Goal: Task Accomplishment & Management: Use online tool/utility

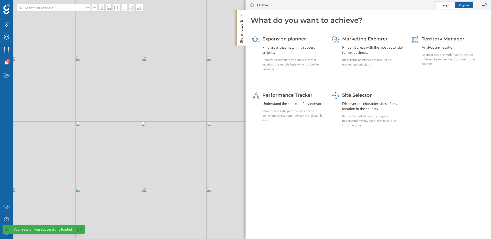
drag, startPoint x: 167, startPoint y: 112, endPoint x: 167, endPoint y: 147, distance: 35.0
click at [167, 147] on div "© Mapbox © OpenStreetMap Improve this map" at bounding box center [245, 119] width 491 height 239
drag, startPoint x: 167, startPoint y: 83, endPoint x: 179, endPoint y: 117, distance: 36.2
click at [179, 117] on div "© Mapbox © OpenStreetMap Improve this map" at bounding box center [245, 119] width 491 height 239
drag, startPoint x: 159, startPoint y: 85, endPoint x: 176, endPoint y: 112, distance: 32.7
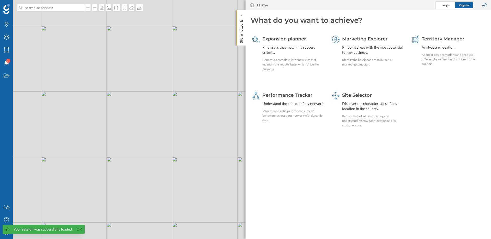
click at [177, 113] on div "© Mapbox © OpenStreetMap Improve this map" at bounding box center [245, 119] width 491 height 239
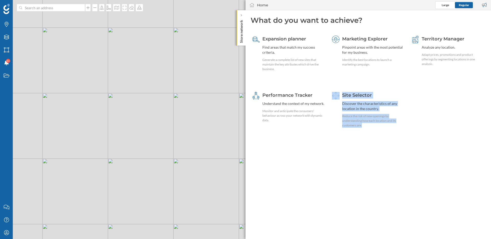
drag, startPoint x: 292, startPoint y: 161, endPoint x: 361, endPoint y: 140, distance: 71.4
click at [361, 140] on geo-home-tab "What do you want to achieve? Expansion planner Find areas that match my success…" at bounding box center [367, 124] width 245 height 228
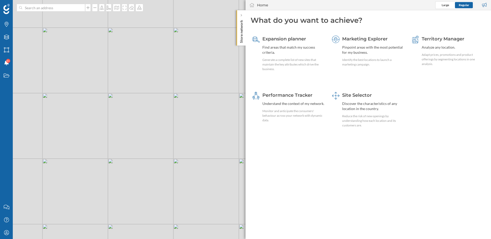
click at [361, 143] on div "What do you want to achieve? Expansion planner Find areas that match my success…" at bounding box center [367, 78] width 245 height 136
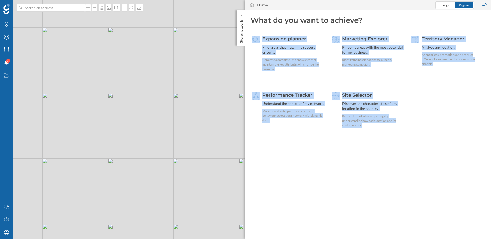
drag, startPoint x: 248, startPoint y: 31, endPoint x: 389, endPoint y: 138, distance: 177.6
click at [389, 138] on div "What do you want to achieve? Expansion planner Find areas that match my success…" at bounding box center [367, 78] width 245 height 136
click at [363, 167] on geo-home-tab "What do you want to achieve? Expansion planner Find areas that match my success…" at bounding box center [367, 124] width 245 height 228
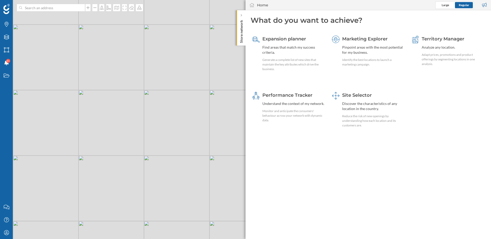
drag, startPoint x: 161, startPoint y: 153, endPoint x: 178, endPoint y: 105, distance: 51.9
click at [178, 105] on div "© Mapbox © OpenStreetMap Improve this map" at bounding box center [245, 119] width 491 height 239
drag, startPoint x: 138, startPoint y: 184, endPoint x: 124, endPoint y: 167, distance: 21.9
click at [124, 167] on div "© Mapbox © OpenStreetMap Improve this map" at bounding box center [245, 119] width 491 height 239
drag, startPoint x: 124, startPoint y: 167, endPoint x: 94, endPoint y: 186, distance: 35.1
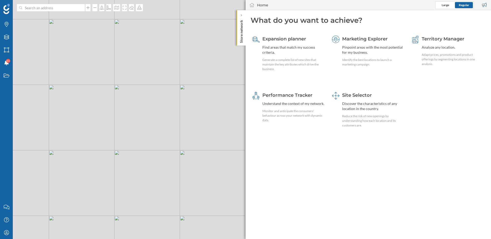
click at [94, 186] on div "© Mapbox © OpenStreetMap Improve this map" at bounding box center [245, 119] width 491 height 239
drag, startPoint x: 213, startPoint y: 162, endPoint x: 208, endPoint y: 162, distance: 4.3
click at [208, 162] on div "© Mapbox © OpenStreetMap Improve this map" at bounding box center [245, 119] width 491 height 239
drag, startPoint x: 166, startPoint y: 166, endPoint x: 200, endPoint y: 158, distance: 35.1
click at [200, 158] on div "© Mapbox © OpenStreetMap Improve this map" at bounding box center [245, 119] width 491 height 239
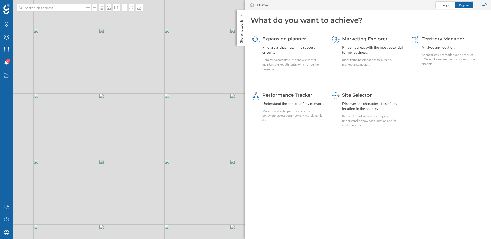
drag, startPoint x: 199, startPoint y: 158, endPoint x: 193, endPoint y: 158, distance: 5.9
click at [193, 158] on div "© Mapbox © OpenStreetMap Improve this map" at bounding box center [245, 119] width 491 height 239
drag, startPoint x: 193, startPoint y: 158, endPoint x: 161, endPoint y: 151, distance: 32.6
click at [161, 151] on div "© Mapbox © OpenStreetMap Improve this map" at bounding box center [245, 119] width 491 height 239
drag, startPoint x: 180, startPoint y: 150, endPoint x: 133, endPoint y: 154, distance: 47.2
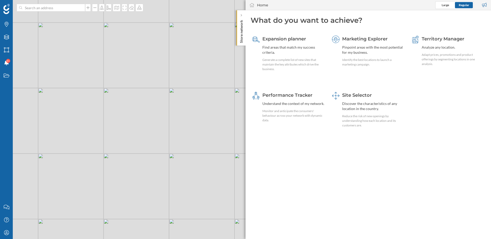
click at [134, 154] on div "© Mapbox © OpenStreetMap Improve this map" at bounding box center [245, 119] width 491 height 239
drag, startPoint x: 166, startPoint y: 140, endPoint x: 170, endPoint y: 176, distance: 36.0
click at [170, 176] on div "© Mapbox © OpenStreetMap Improve this map" at bounding box center [245, 119] width 491 height 239
drag, startPoint x: 175, startPoint y: 178, endPoint x: 176, endPoint y: 161, distance: 16.6
click at [176, 161] on div "© Mapbox © OpenStreetMap Improve this map" at bounding box center [245, 119] width 491 height 239
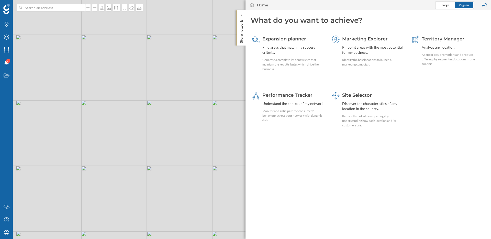
drag, startPoint x: 164, startPoint y: 168, endPoint x: 190, endPoint y: 156, distance: 28.6
click at [190, 156] on div "© Mapbox © OpenStreetMap Improve this map" at bounding box center [245, 119] width 491 height 239
drag, startPoint x: 185, startPoint y: 100, endPoint x: 180, endPoint y: 122, distance: 23.1
click at [181, 128] on div "© Mapbox © OpenStreetMap Improve this map" at bounding box center [245, 119] width 491 height 239
drag, startPoint x: 142, startPoint y: 128, endPoint x: 117, endPoint y: 147, distance: 32.2
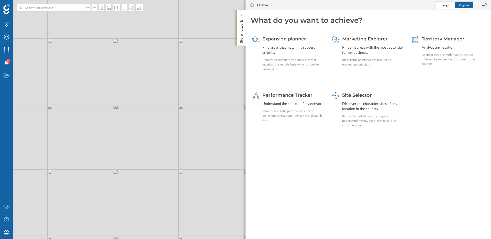
click at [117, 147] on div "© Mapbox © OpenStreetMap Improve this map" at bounding box center [245, 119] width 491 height 239
drag, startPoint x: 123, startPoint y: 126, endPoint x: 193, endPoint y: 93, distance: 77.2
click at [193, 94] on div "© Mapbox © OpenStreetMap Improve this map" at bounding box center [245, 119] width 491 height 239
drag, startPoint x: 225, startPoint y: 135, endPoint x: 219, endPoint y: 135, distance: 5.9
click at [223, 135] on div "© Mapbox © OpenStreetMap Improve this map" at bounding box center [245, 119] width 491 height 239
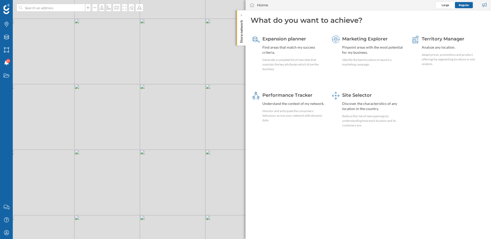
drag, startPoint x: 226, startPoint y: 121, endPoint x: 204, endPoint y: 122, distance: 22.5
click at [204, 122] on div "© Mapbox © OpenStreetMap Improve this map" at bounding box center [245, 119] width 491 height 239
